Goal: Task Accomplishment & Management: Manage account settings

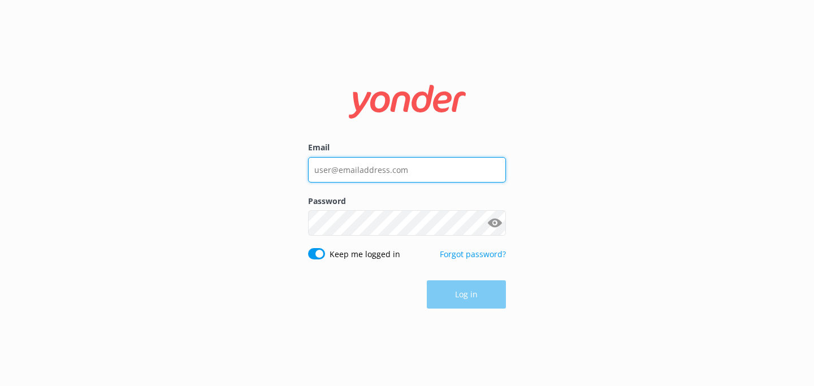
click at [368, 177] on input "Email" at bounding box center [407, 169] width 198 height 25
type input "[EMAIL_ADDRESS][DOMAIN_NAME]"
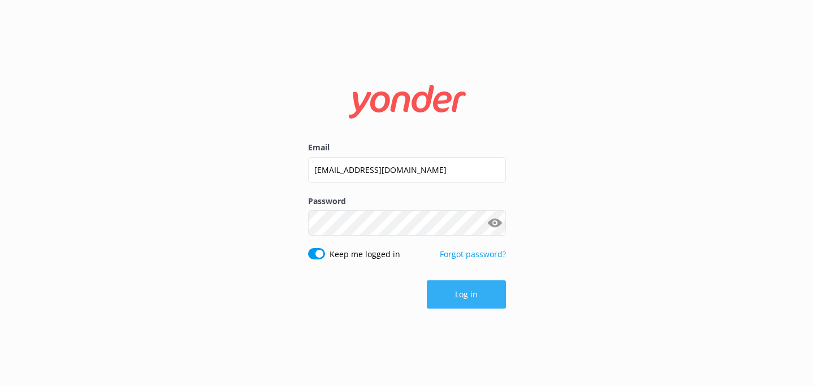
click at [459, 295] on button "Log in" at bounding box center [466, 294] width 79 height 28
